Goal: Transaction & Acquisition: Purchase product/service

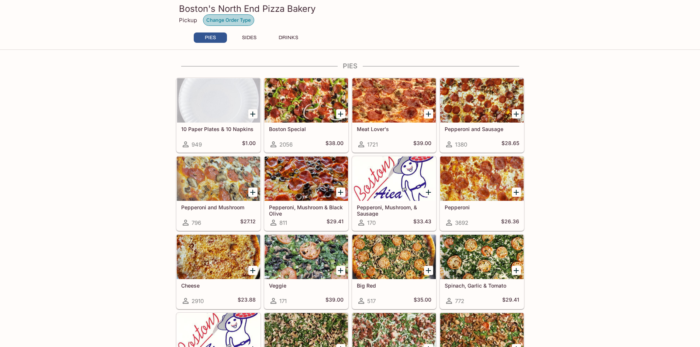
click at [219, 22] on button "Change Order Type" at bounding box center [228, 19] width 51 height 11
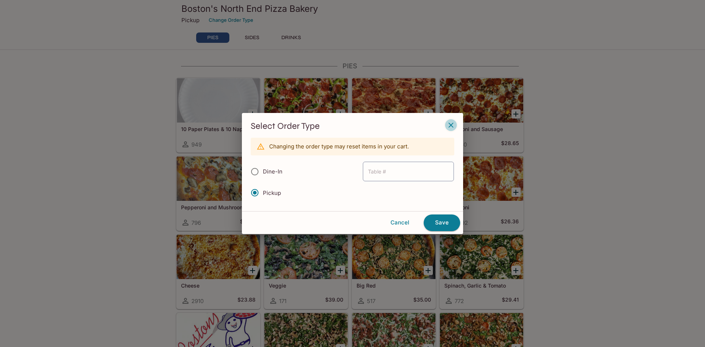
click at [448, 121] on icon "button" at bounding box center [451, 125] width 9 height 9
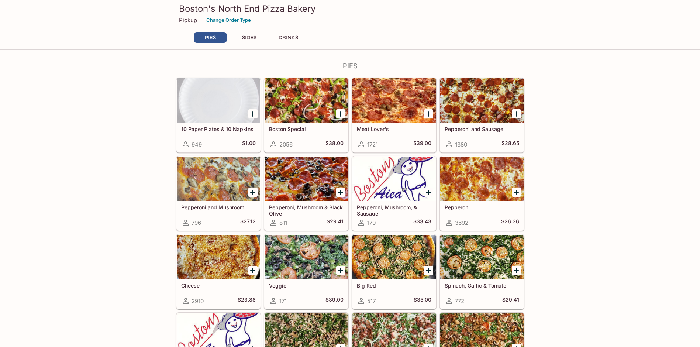
click at [223, 28] on div "Boston's North End Pizza Bakery Pickup Change Order Type" at bounding box center [350, 15] width 354 height 30
click at [253, 38] on button "SIDES" at bounding box center [249, 37] width 33 height 10
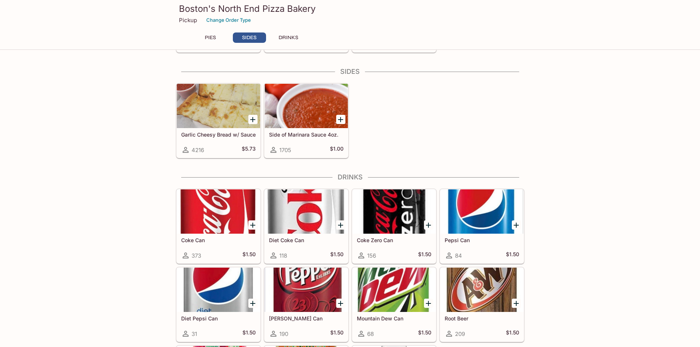
scroll to position [417, 0]
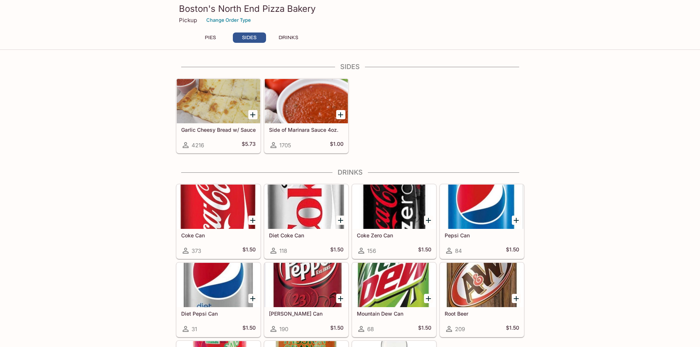
click at [224, 40] on button "PIES" at bounding box center [210, 37] width 33 height 10
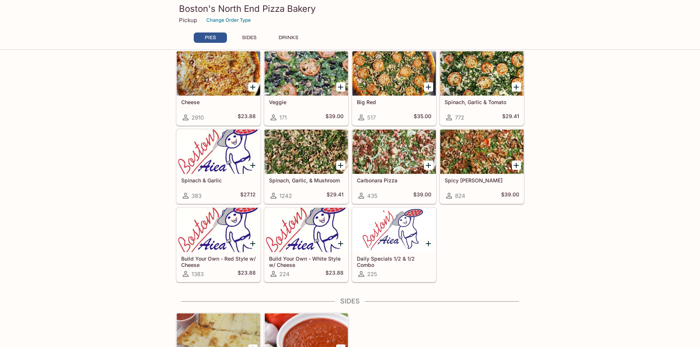
scroll to position [0, 0]
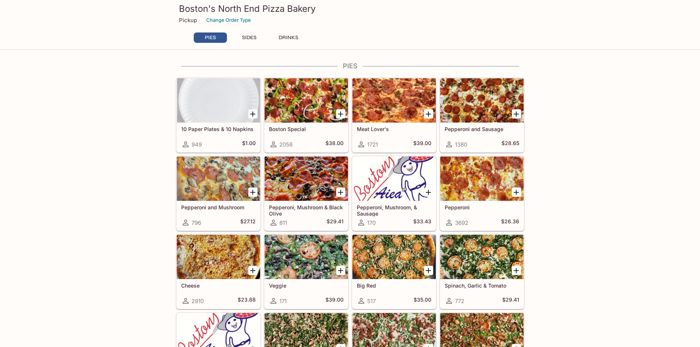
click at [216, 178] on div at bounding box center [218, 178] width 83 height 44
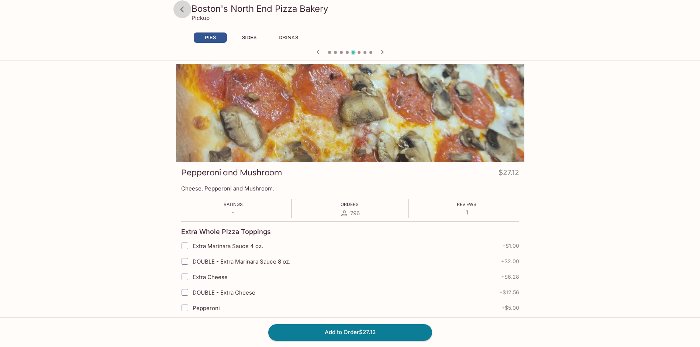
click at [185, 5] on icon at bounding box center [182, 9] width 13 height 13
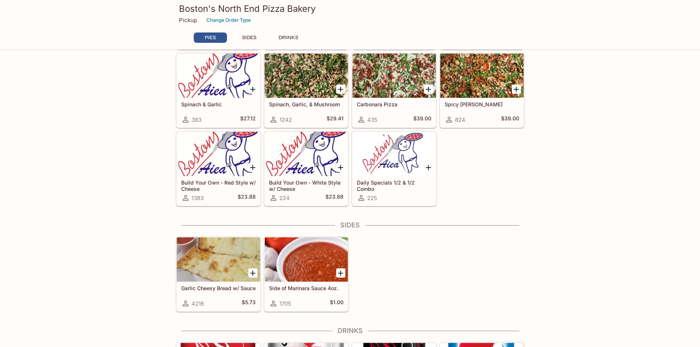
scroll to position [117, 0]
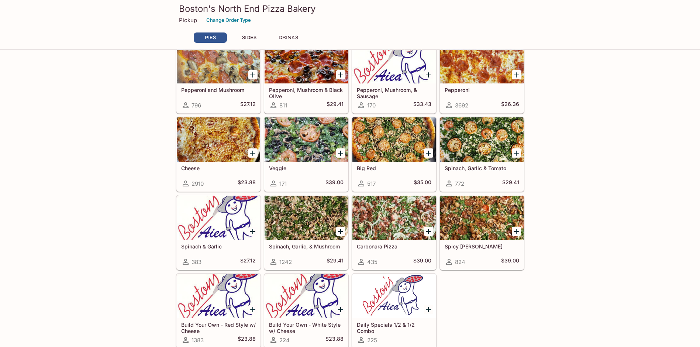
click at [247, 38] on button "SIDES" at bounding box center [249, 37] width 33 height 10
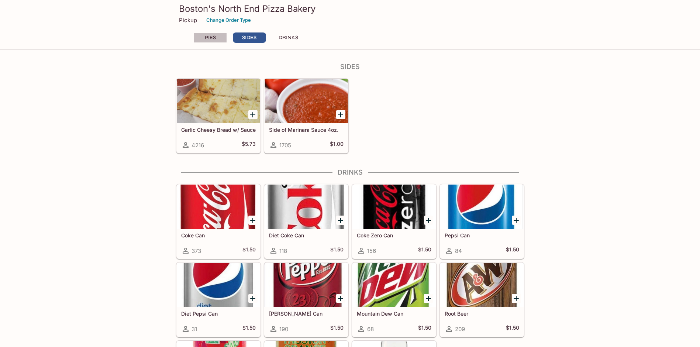
click at [219, 39] on button "PIES" at bounding box center [210, 37] width 33 height 10
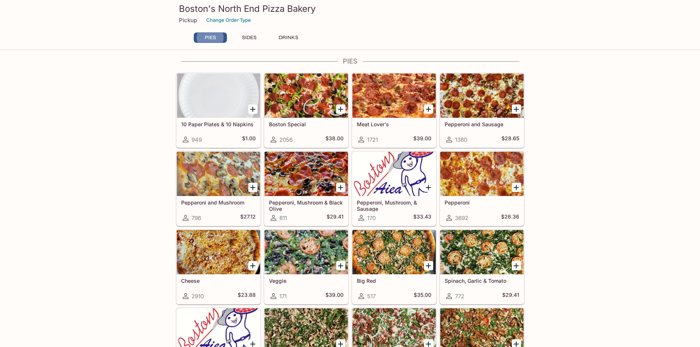
scroll to position [0, 0]
